Goal: Information Seeking & Learning: Learn about a topic

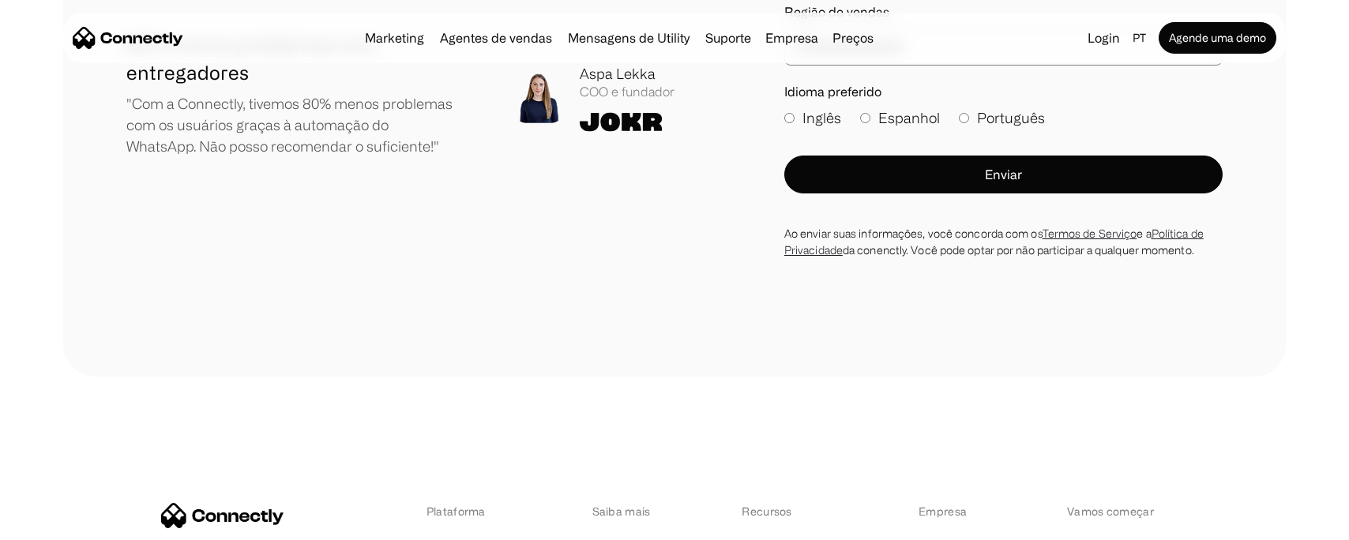
scroll to position [9221, 0]
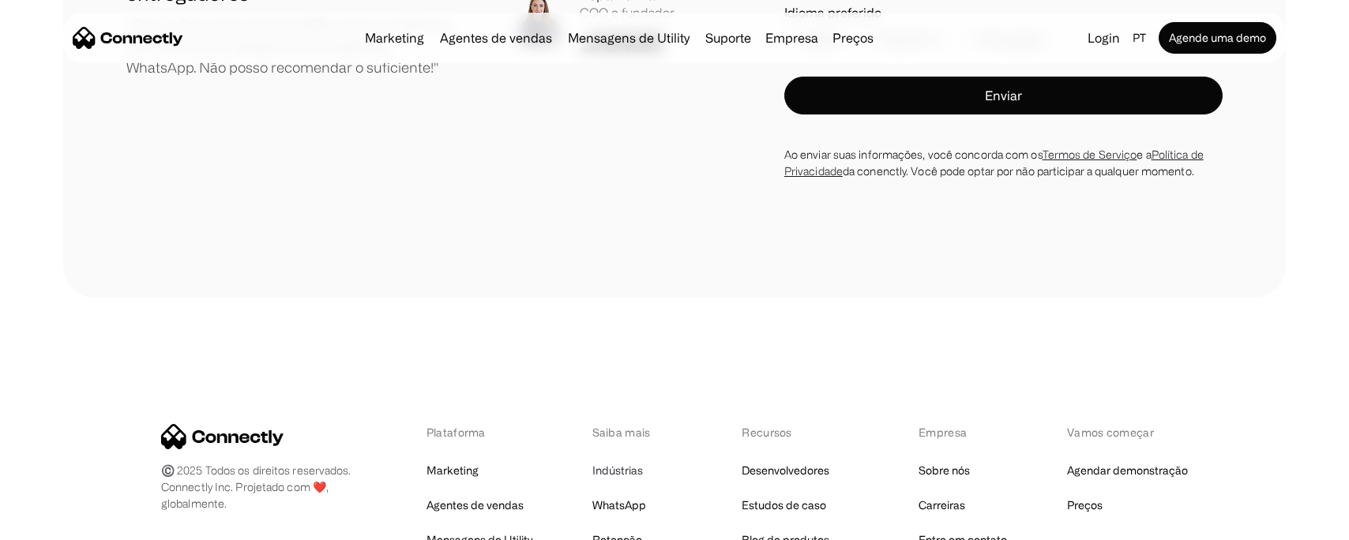
click at [626, 460] on link "Indústrias" at bounding box center [618, 471] width 51 height 22
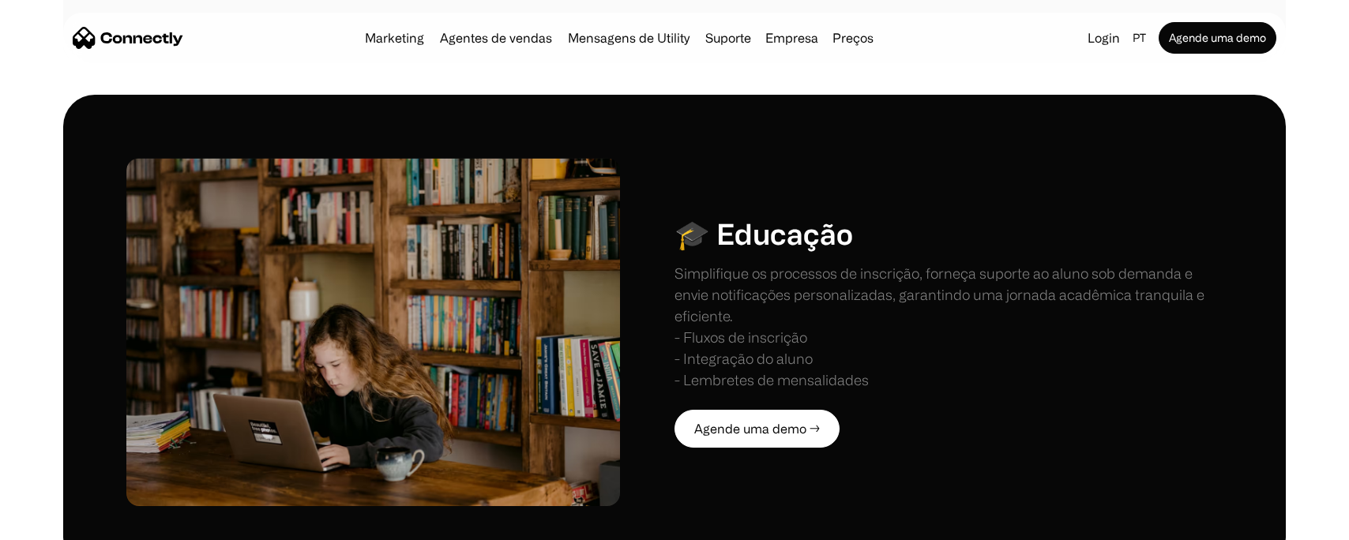
scroll to position [999, 0]
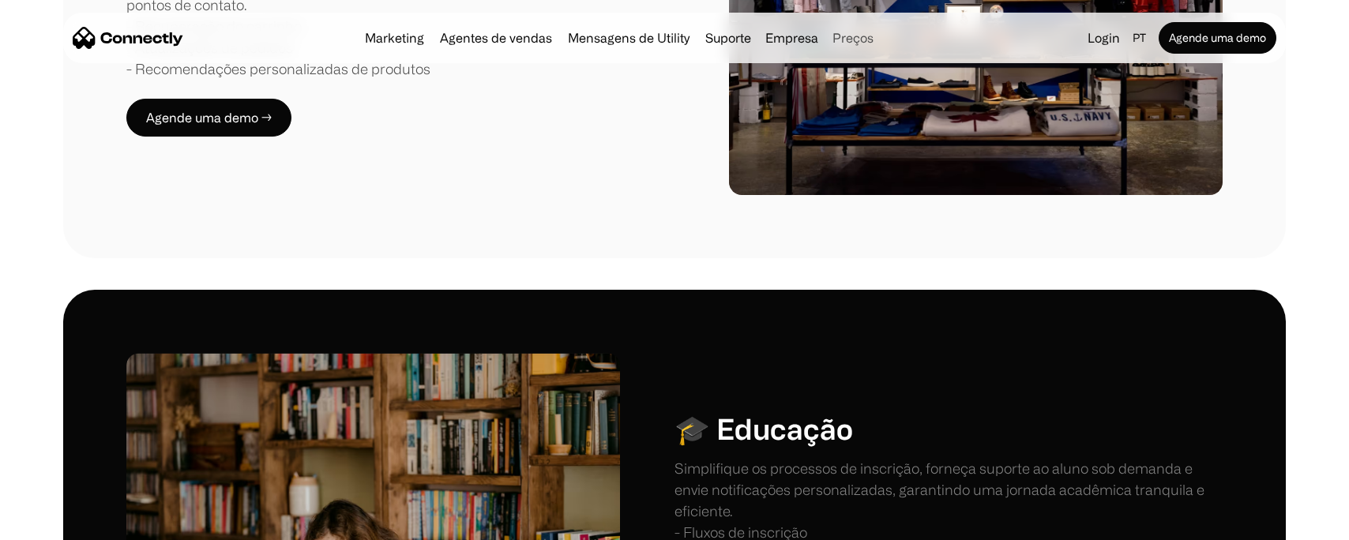
click at [845, 44] on link "Preços" at bounding box center [853, 38] width 54 height 13
